Goal: Task Accomplishment & Management: Manage account settings

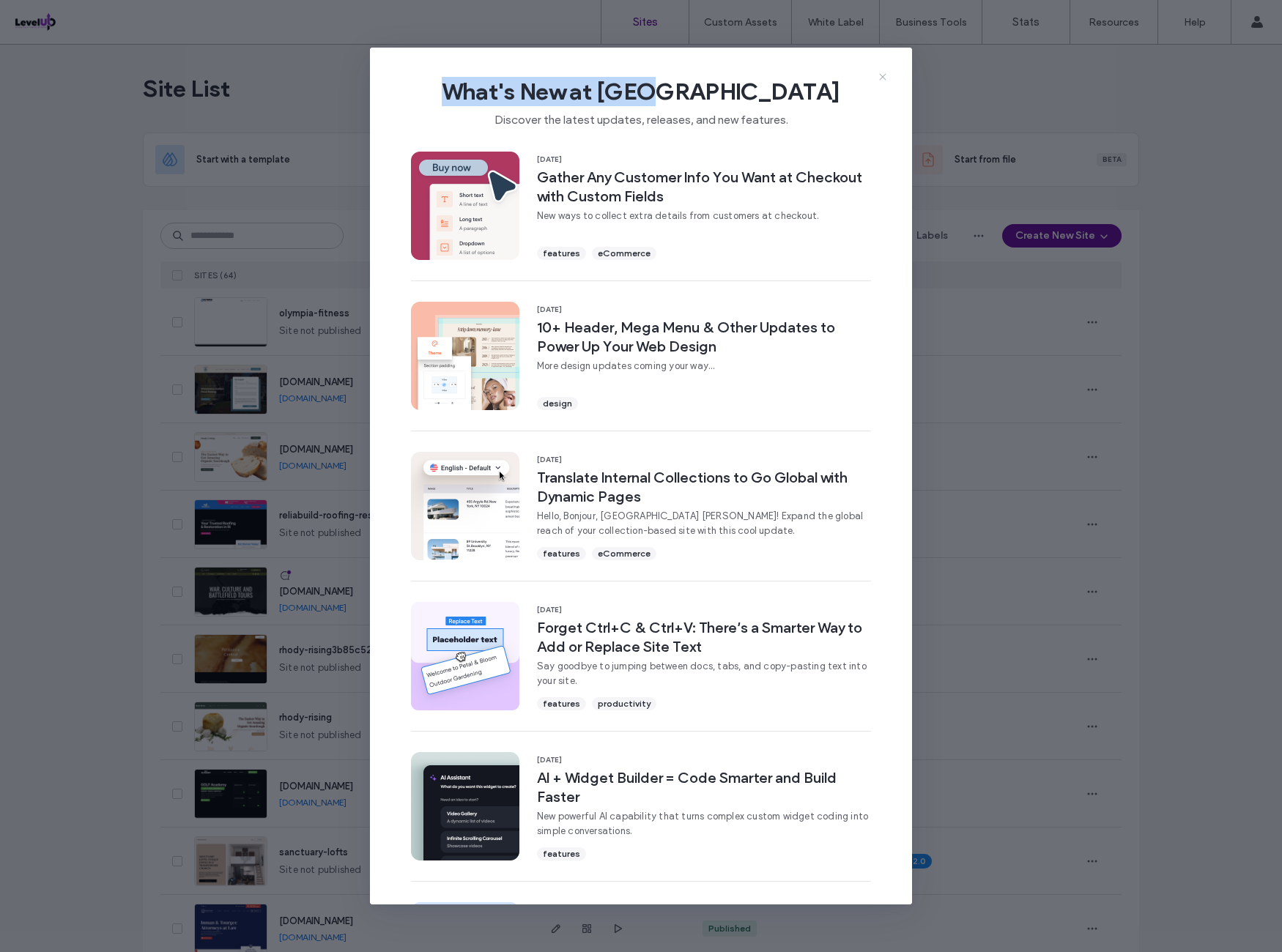
click at [888, 77] on div "What's New at Duda Discover the latest updates, releases, and new features. 11 …" at bounding box center [641, 476] width 542 height 857
click at [884, 77] on icon at bounding box center [882, 77] width 11 height 11
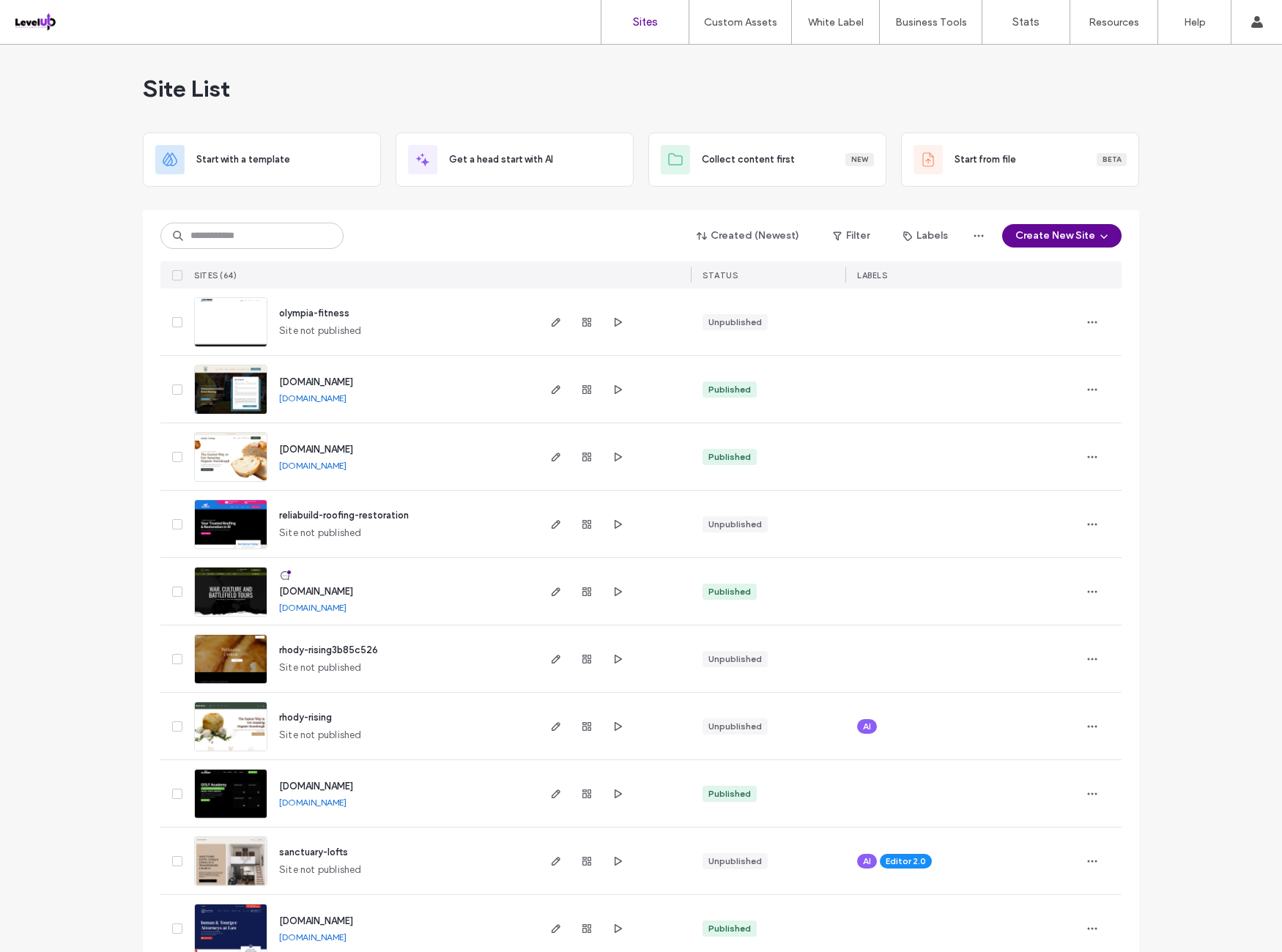
click at [308, 316] on span "olympia-fitness" at bounding box center [315, 313] width 70 height 11
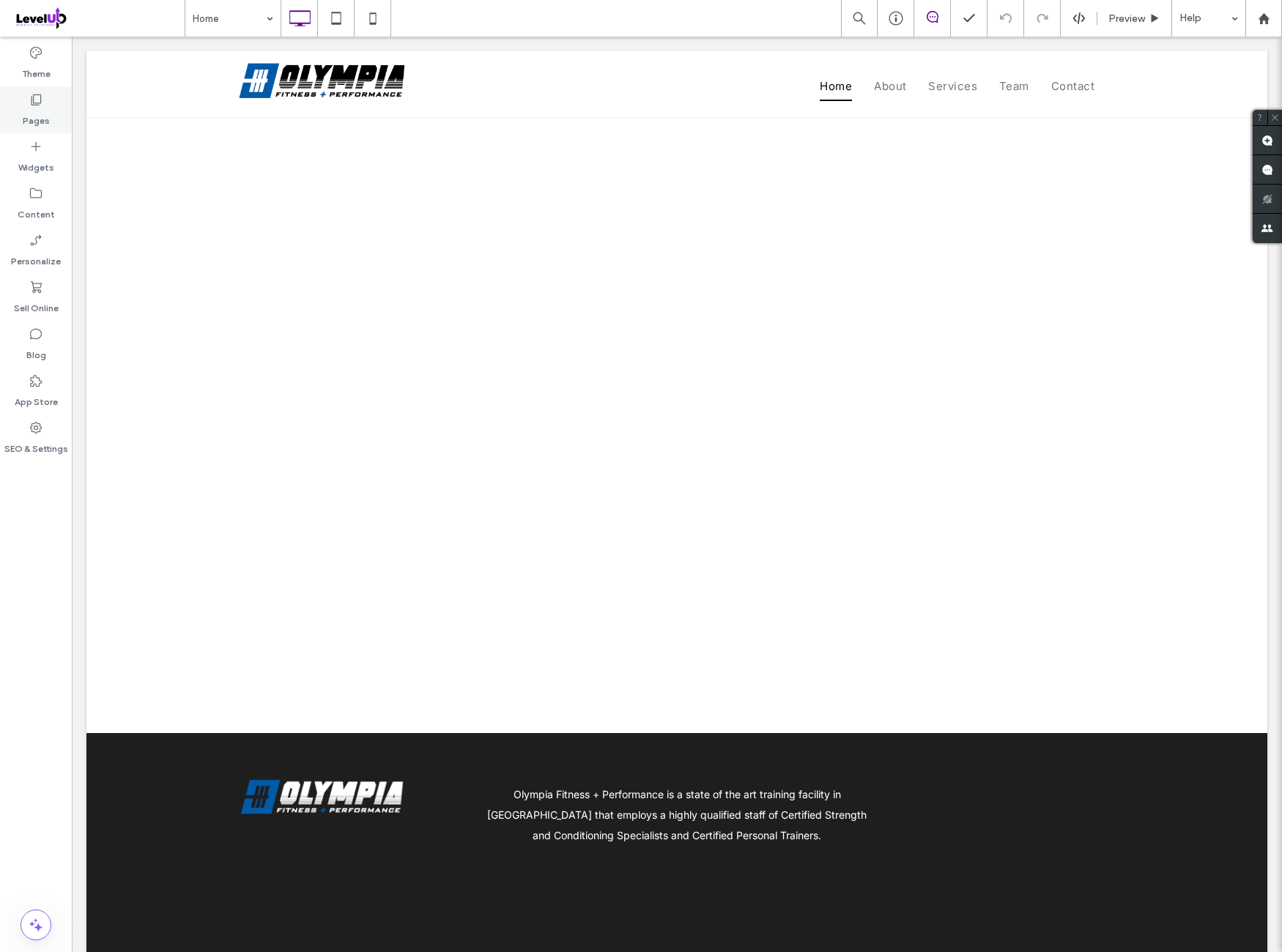
click at [55, 118] on div "Pages" at bounding box center [36, 110] width 72 height 47
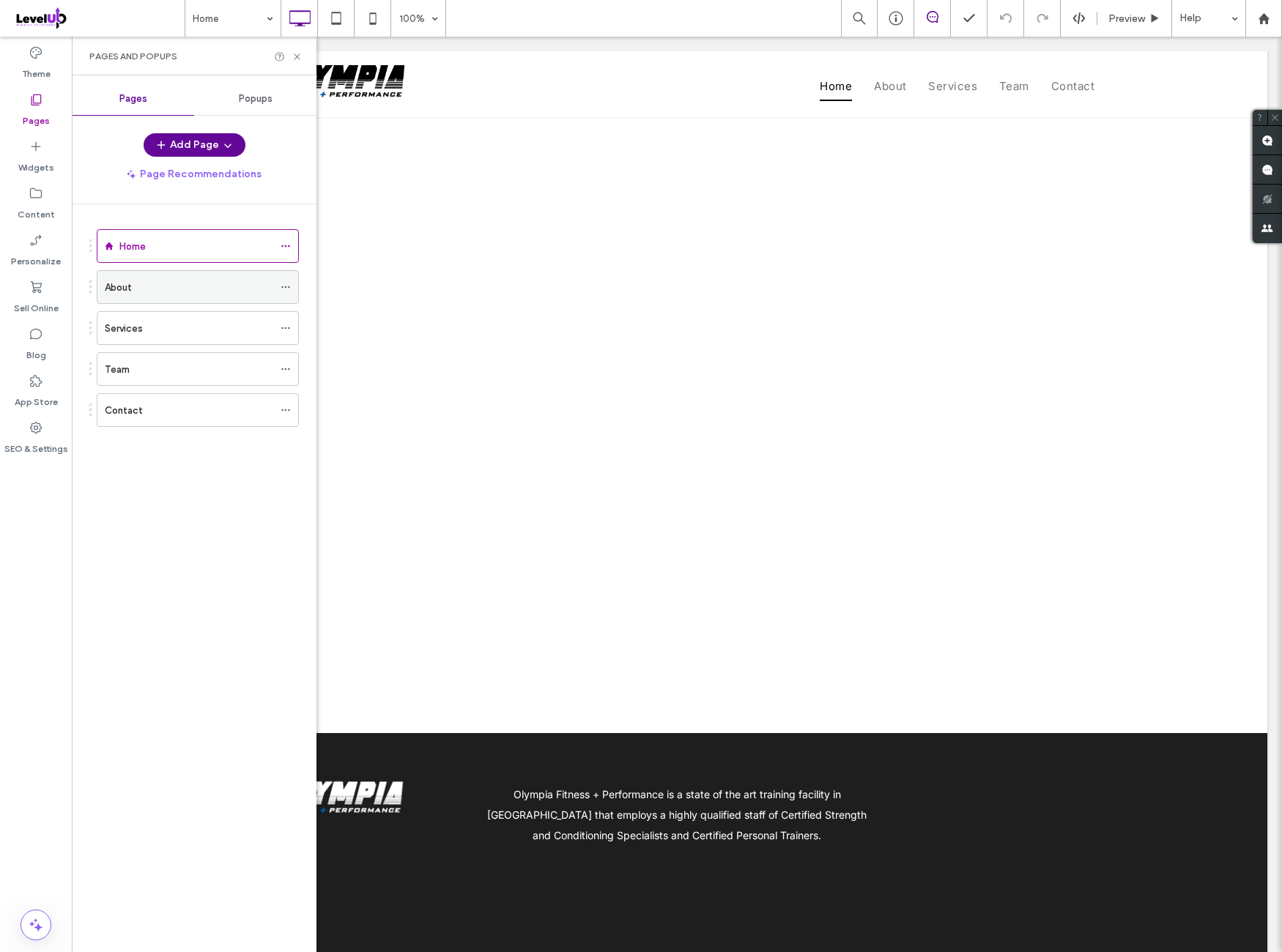
click at [287, 283] on icon at bounding box center [285, 287] width 11 height 11
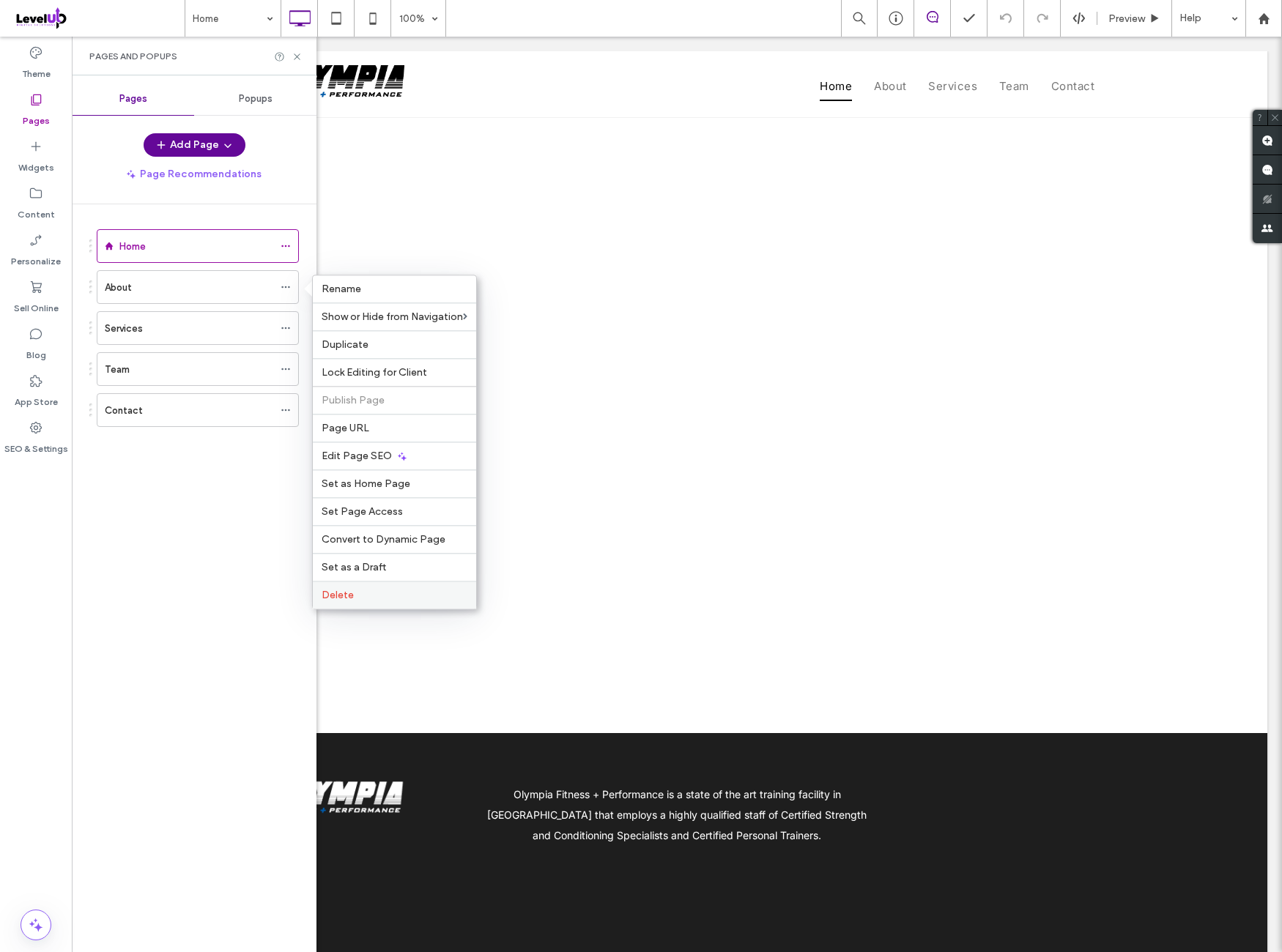
click at [374, 589] on label "Delete" at bounding box center [395, 595] width 146 height 12
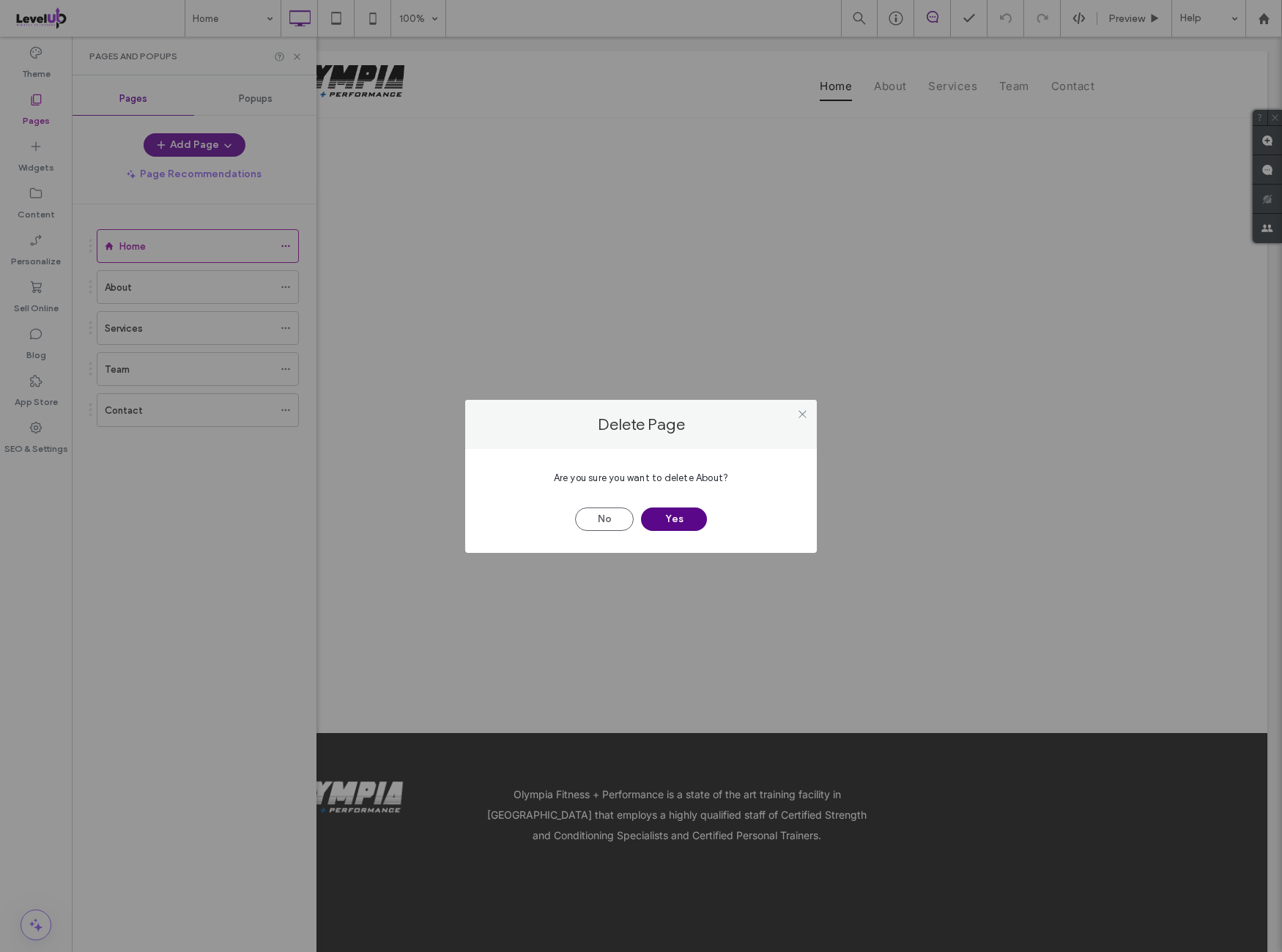
click at [706, 518] on div "No Yes" at bounding box center [641, 512] width 308 height 38
click at [704, 518] on button "Yes" at bounding box center [673, 519] width 66 height 24
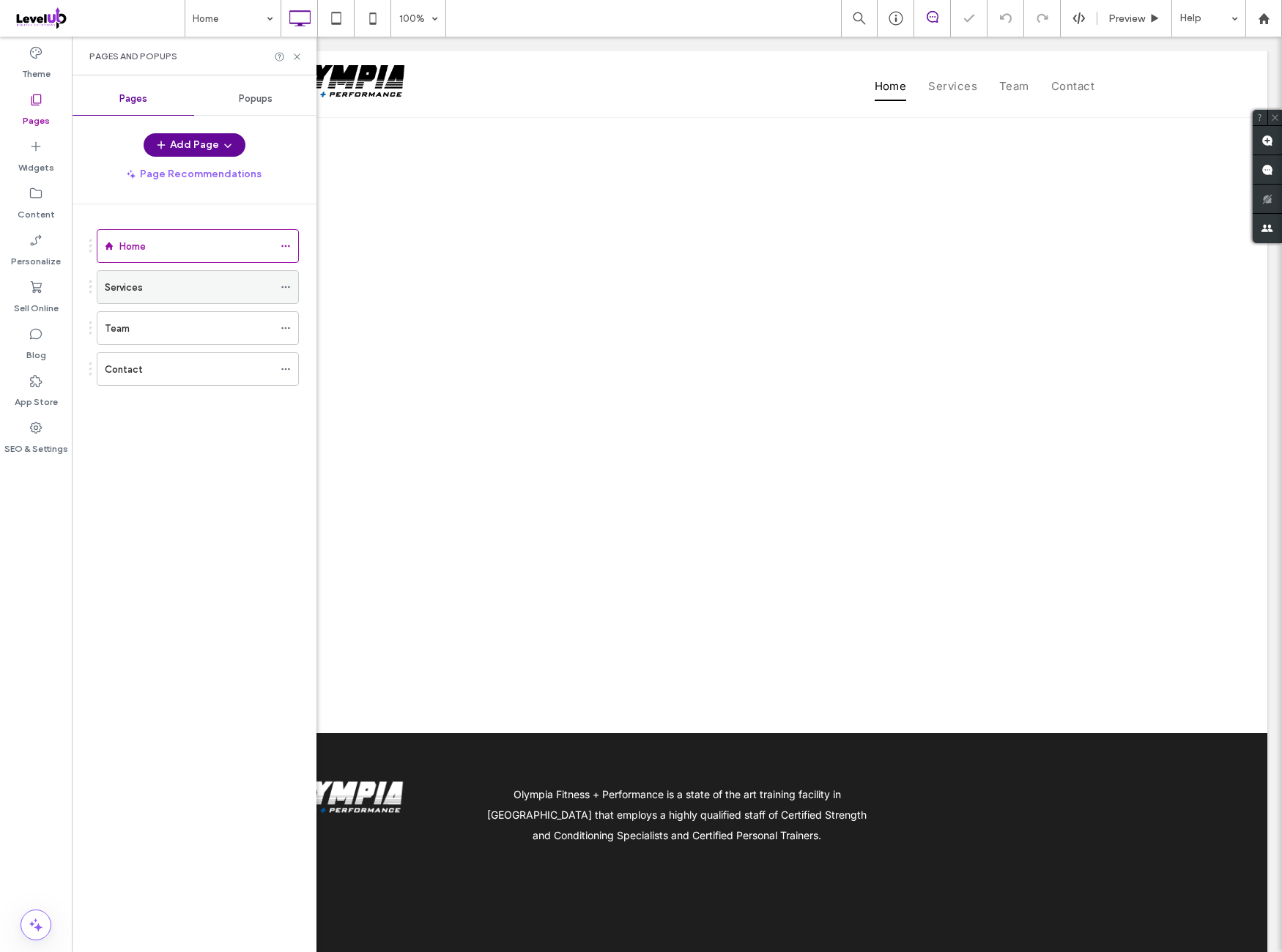
click at [284, 283] on icon at bounding box center [285, 287] width 11 height 11
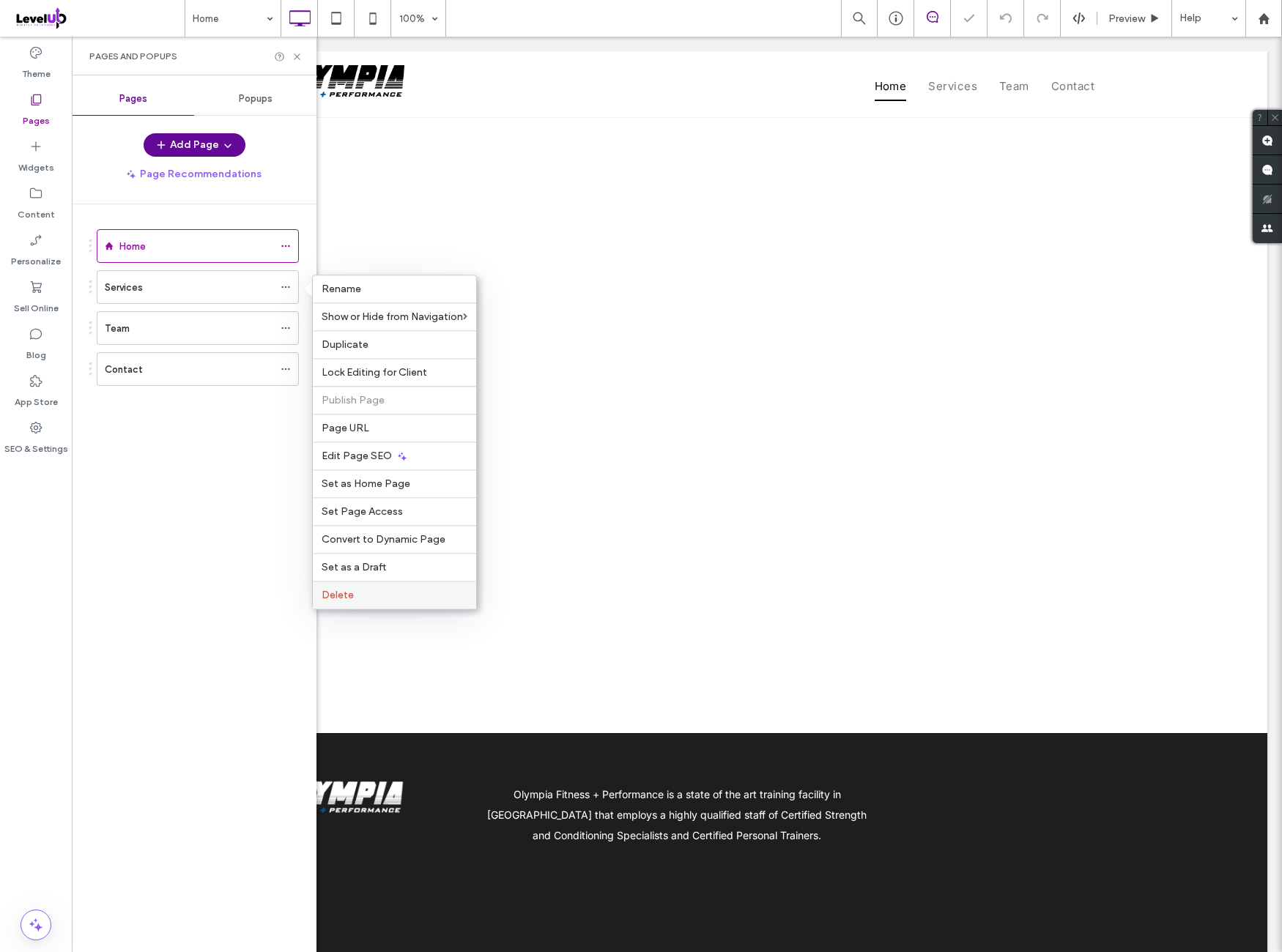
click at [419, 589] on label "Delete" at bounding box center [395, 595] width 146 height 12
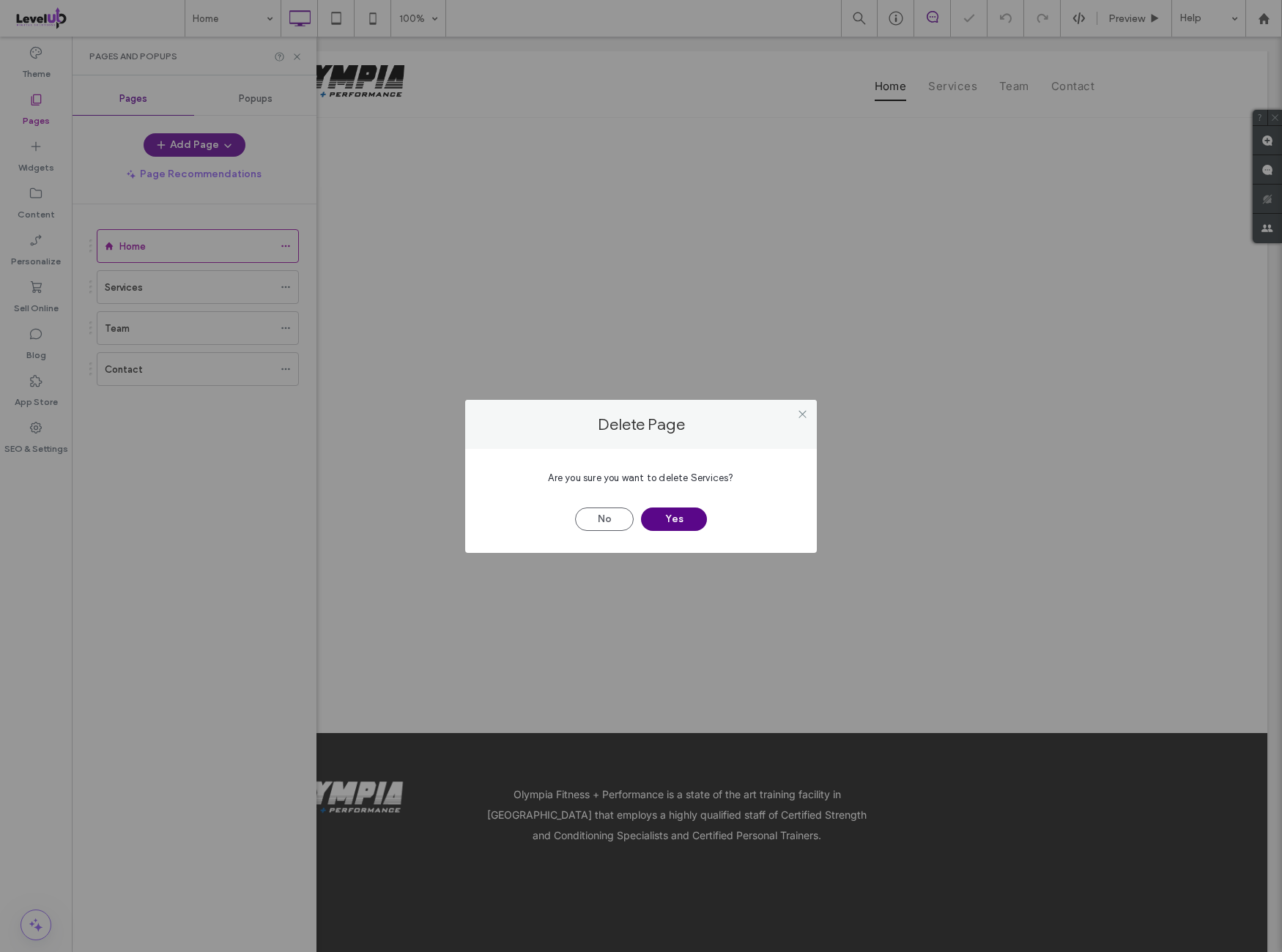
drag, startPoint x: 692, startPoint y: 523, endPoint x: 606, endPoint y: 487, distance: 93.2
click at [691, 523] on button "Yes" at bounding box center [673, 519] width 66 height 24
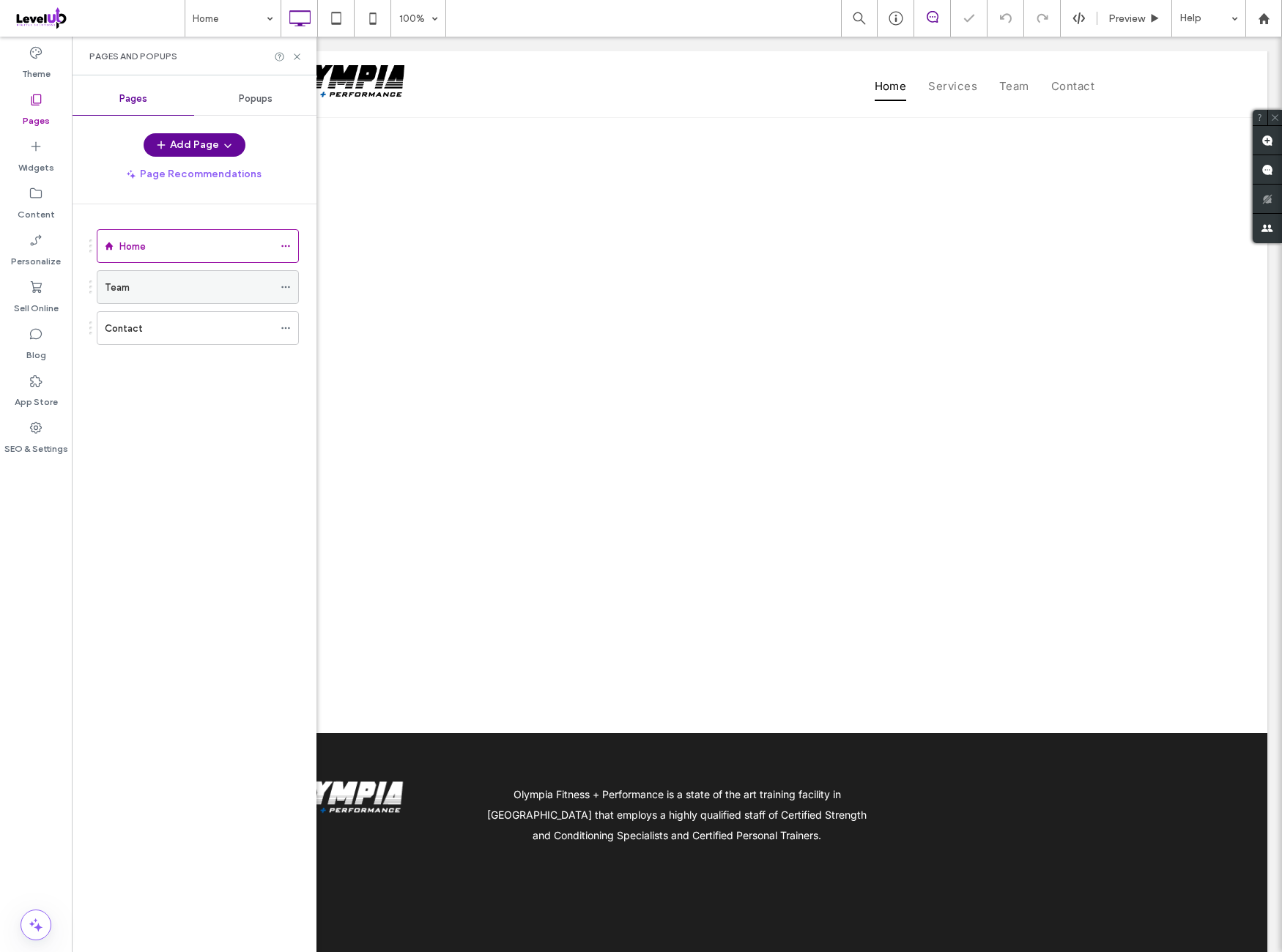
click at [288, 287] on icon at bounding box center [285, 287] width 11 height 11
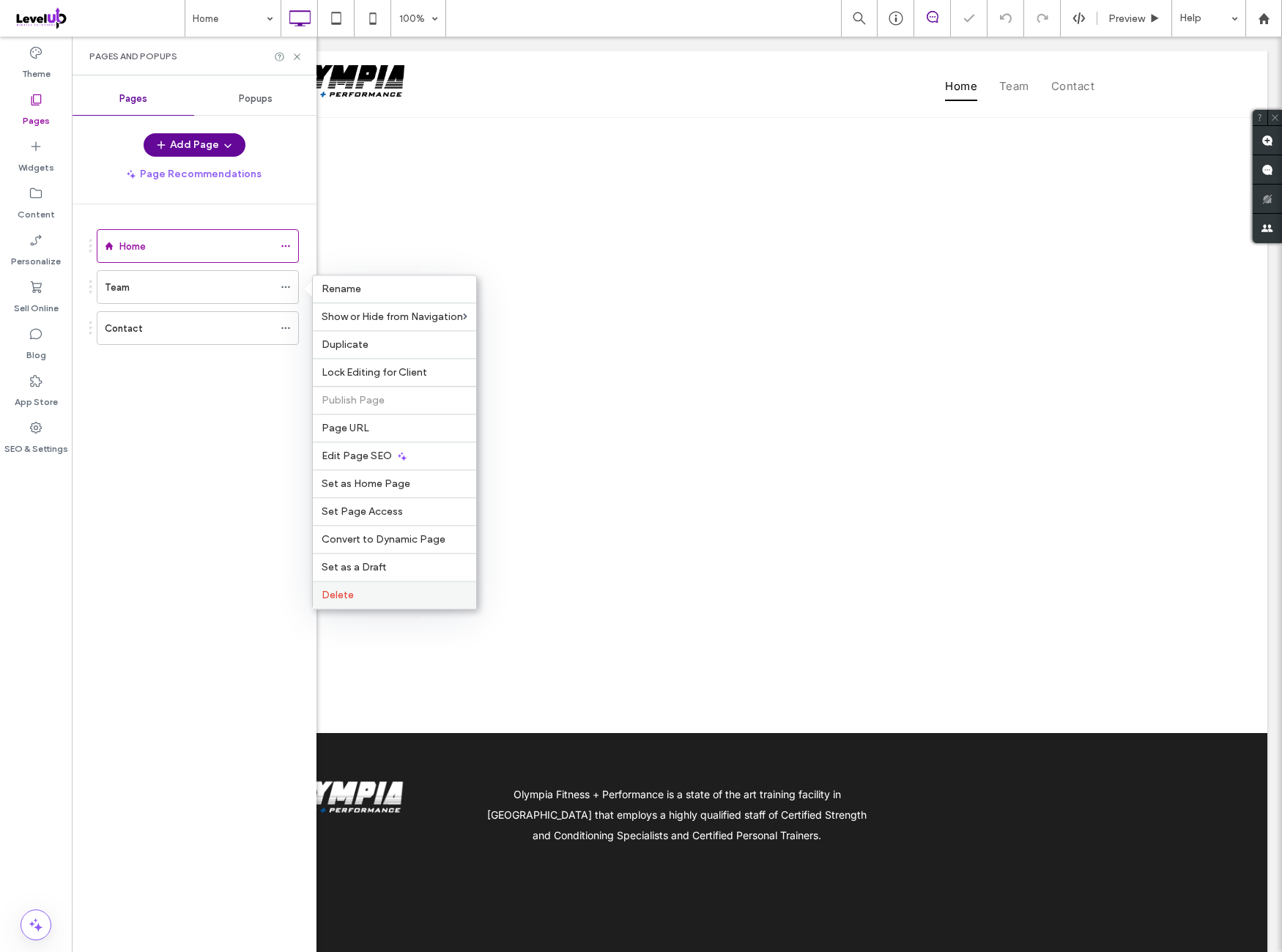
click at [362, 589] on label "Delete" at bounding box center [395, 595] width 146 height 12
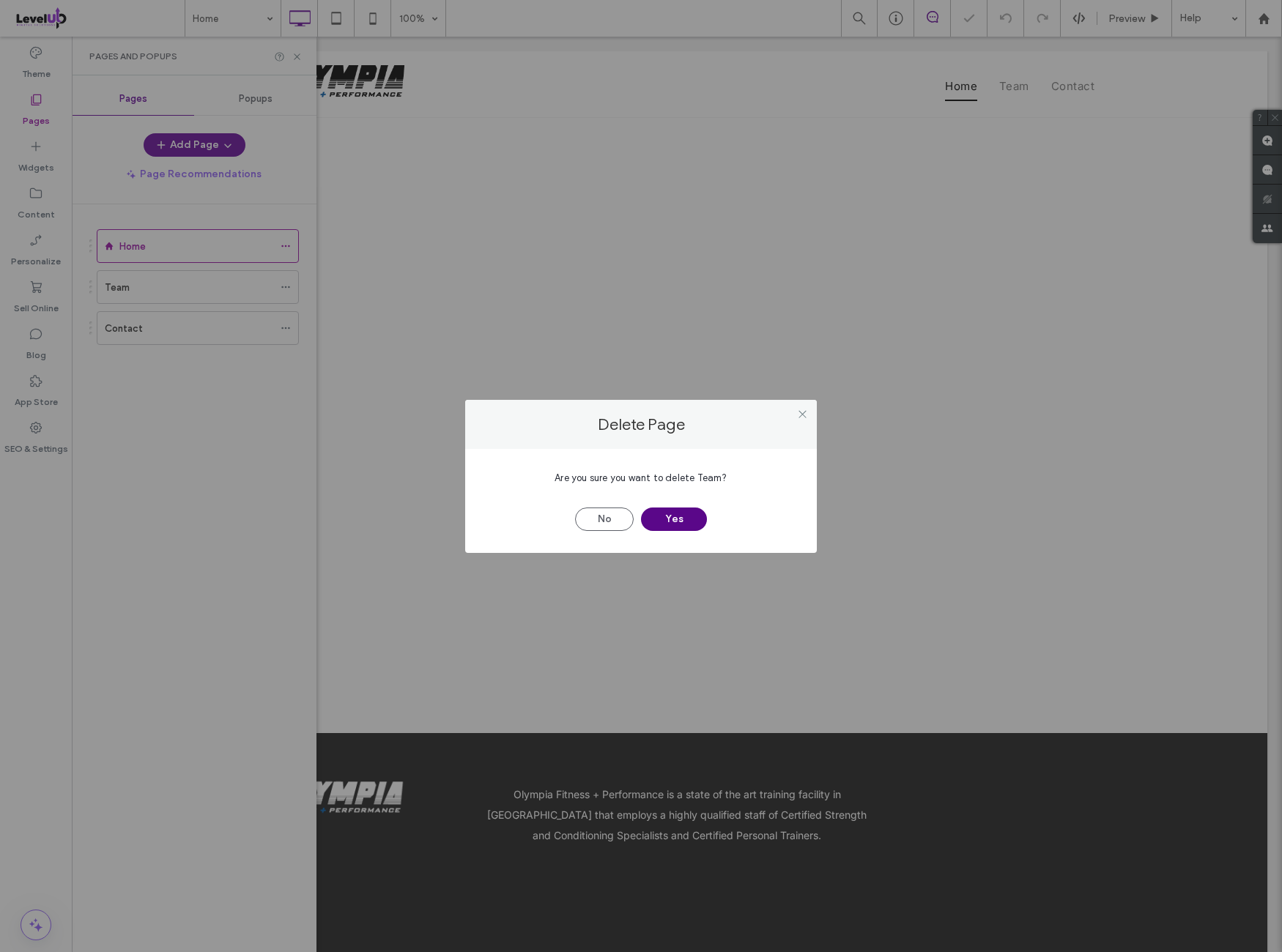
click at [691, 517] on button "Yes" at bounding box center [673, 519] width 66 height 24
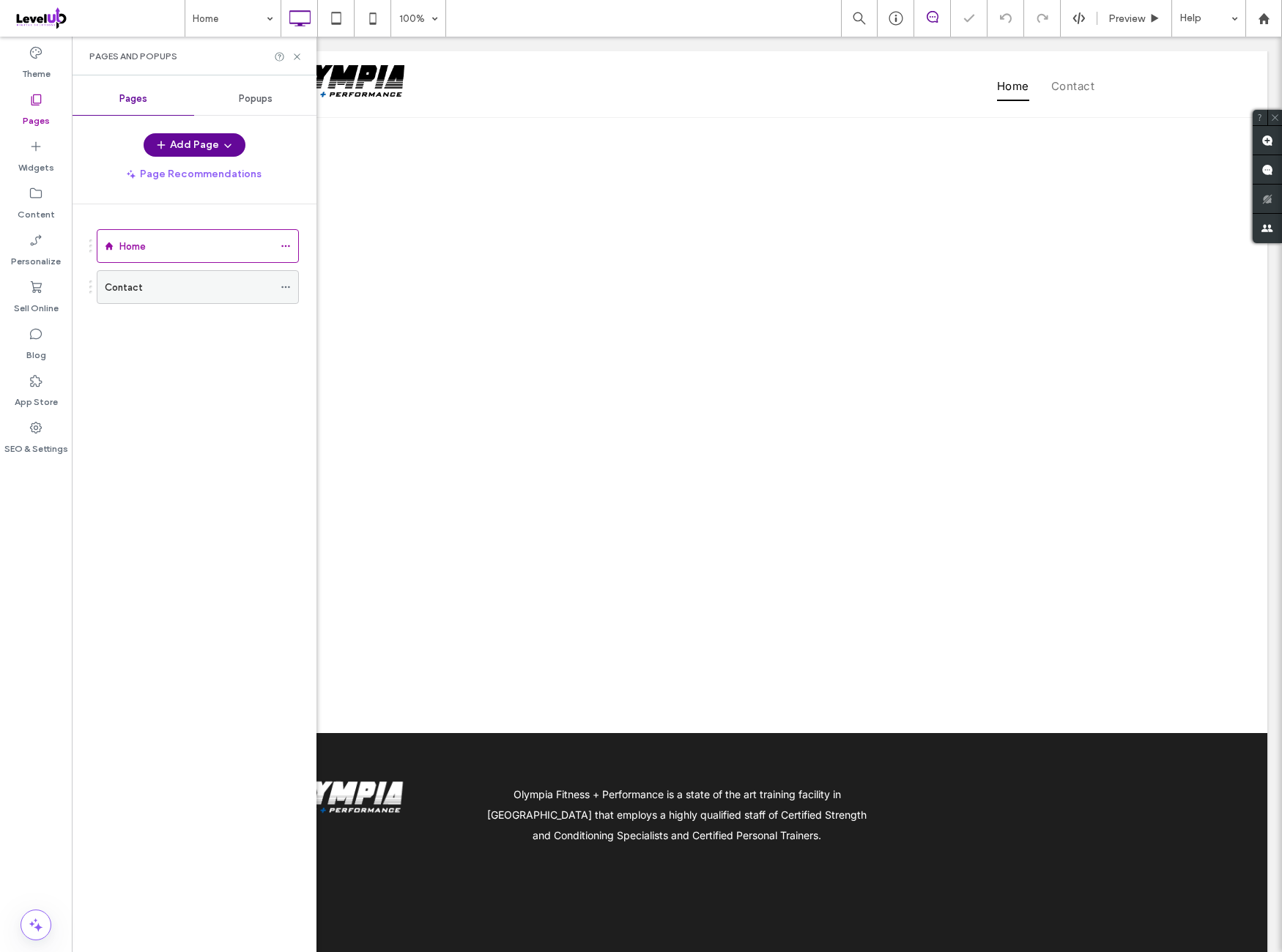
click at [288, 287] on icon at bounding box center [285, 287] width 11 height 11
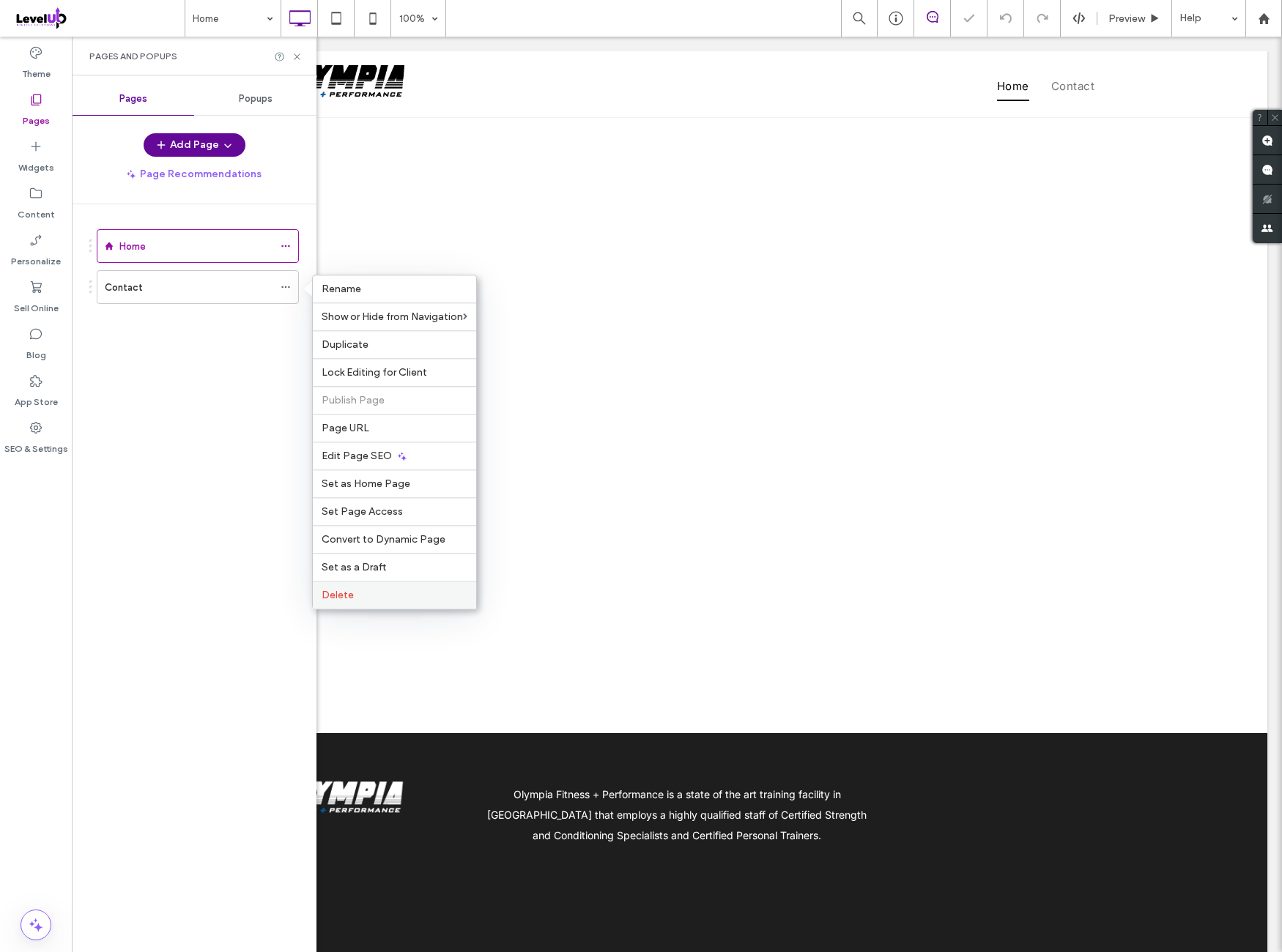
click at [412, 594] on label "Delete" at bounding box center [395, 595] width 146 height 12
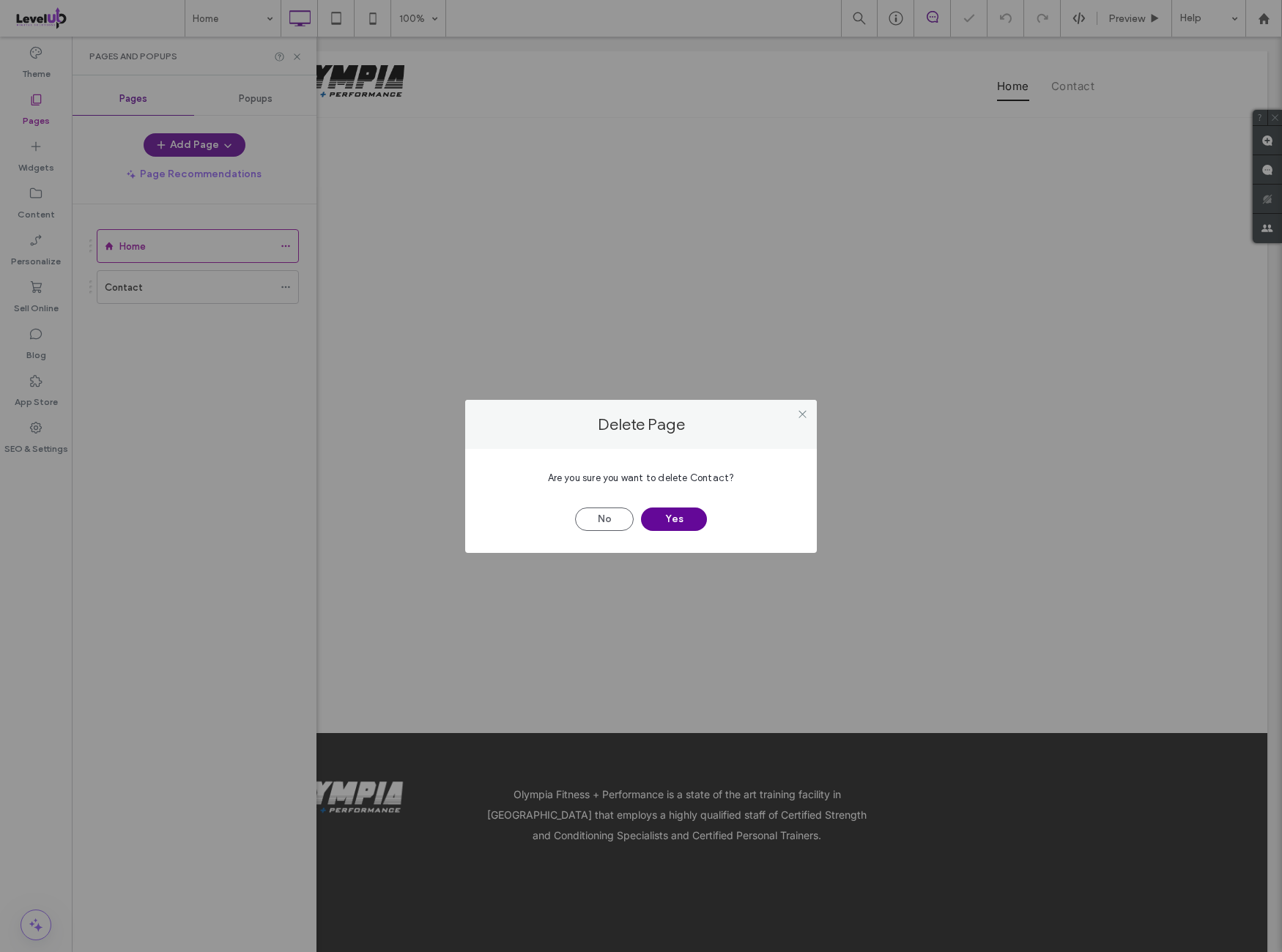
drag, startPoint x: 695, startPoint y: 516, endPoint x: 300, endPoint y: 477, distance: 396.9
click at [695, 516] on button "Yes" at bounding box center [673, 519] width 66 height 24
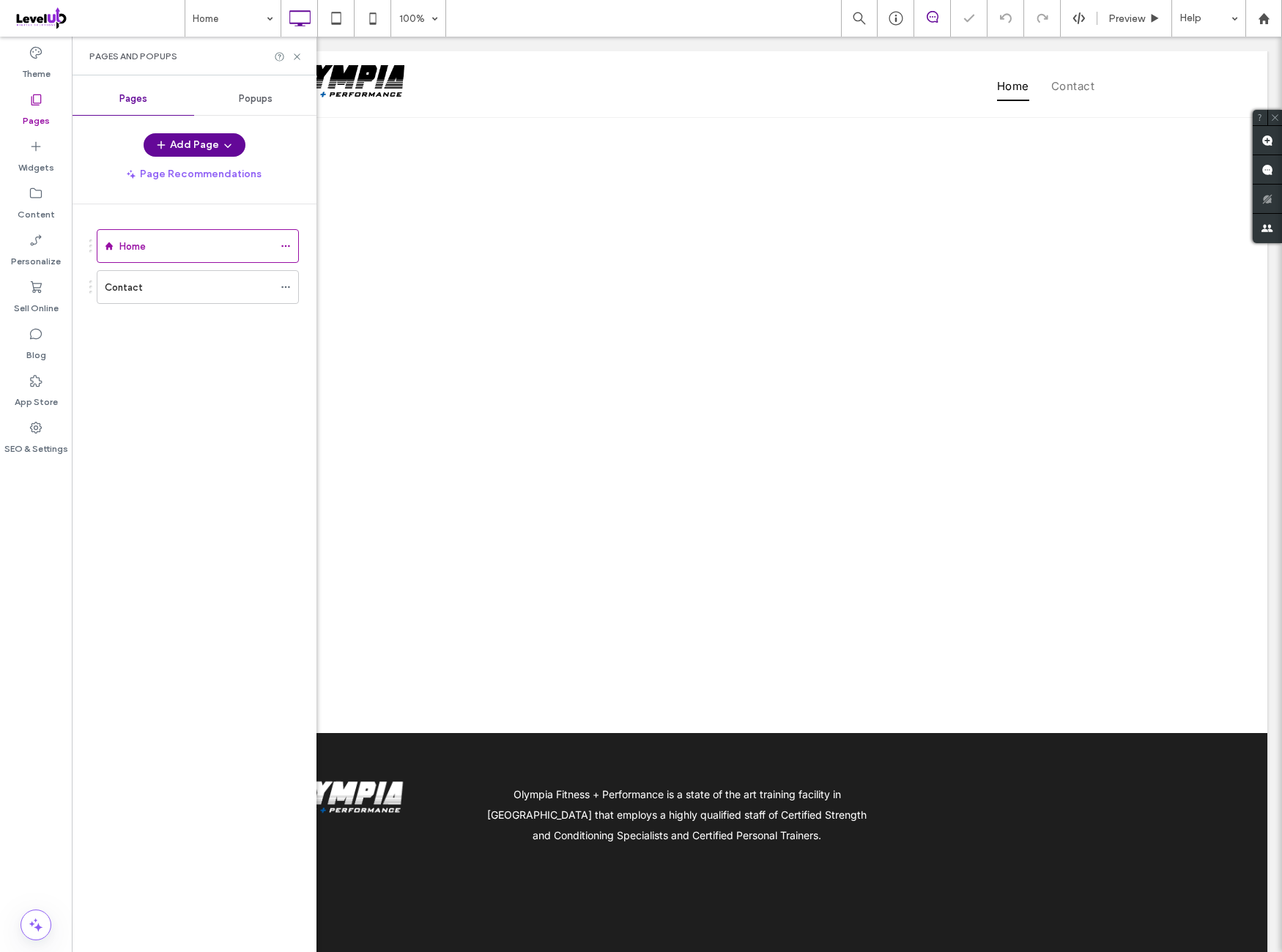
click at [191, 460] on div "Home Contact" at bounding box center [202, 574] width 227 height 741
